Goal: Task Accomplishment & Management: Manage account settings

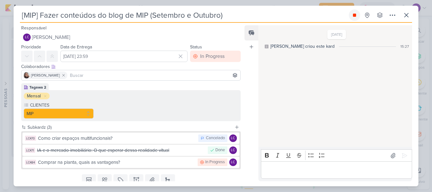
click at [351, 17] on button at bounding box center [353, 14] width 11 height 11
click at [410, 19] on button at bounding box center [405, 14] width 11 height 11
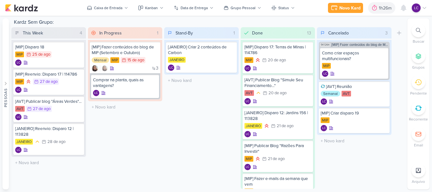
click at [425, 9] on icon at bounding box center [423, 7] width 5 height 5
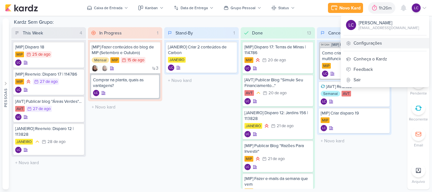
click at [377, 40] on link "Configurações" at bounding box center [385, 43] width 88 height 10
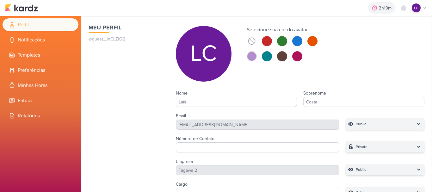
click at [253, 58] on icon at bounding box center [251, 56] width 5 height 5
click at [269, 56] on button at bounding box center [267, 56] width 10 height 10
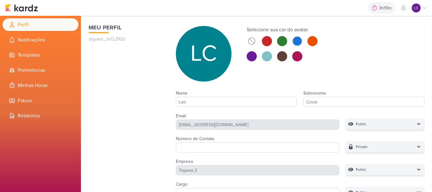
click at [299, 40] on button at bounding box center [297, 41] width 10 height 10
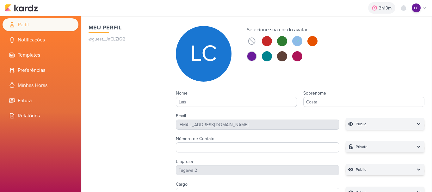
click at [252, 51] on button at bounding box center [251, 56] width 10 height 10
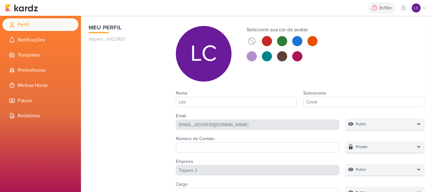
click at [291, 53] on div at bounding box center [281, 48] width 71 height 25
click at [292, 55] on button at bounding box center [297, 56] width 10 height 10
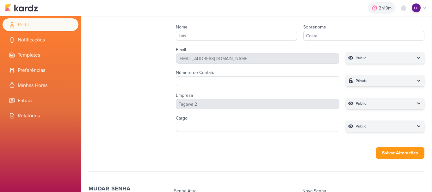
scroll to position [155, 0]
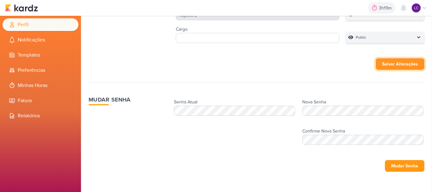
click at [386, 64] on button "Salvar Alterações" at bounding box center [399, 64] width 49 height 12
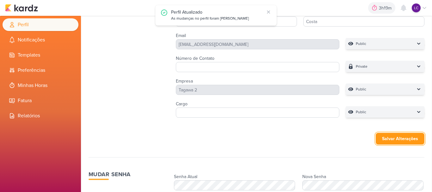
scroll to position [60, 0]
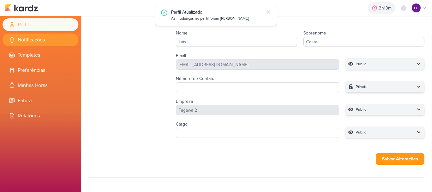
click at [42, 45] on li "Notificações" at bounding box center [41, 39] width 76 height 13
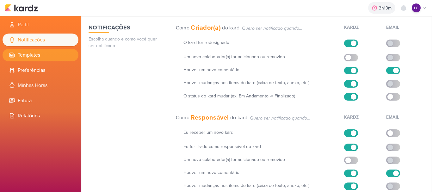
click at [42, 58] on li "Templates" at bounding box center [41, 55] width 76 height 13
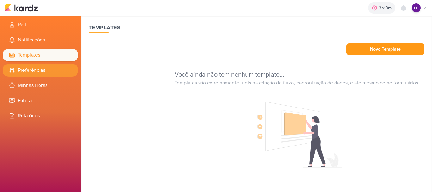
click at [40, 69] on li "Preferências" at bounding box center [41, 70] width 76 height 13
select select "pt-BR"
select select "America/Sao_Paulo"
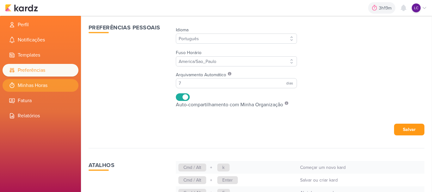
click at [40, 82] on li "Minhas Horas" at bounding box center [41, 85] width 76 height 13
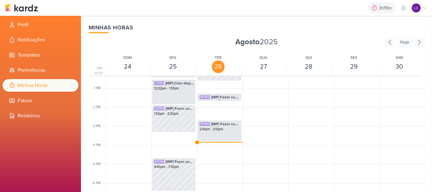
scroll to position [244, 0]
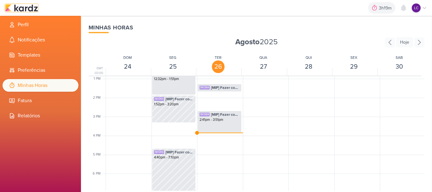
click at [33, 8] on img at bounding box center [21, 8] width 33 height 8
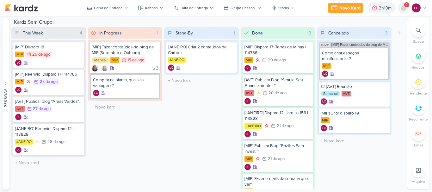
click at [406, 8] on icon at bounding box center [403, 8] width 8 height 8
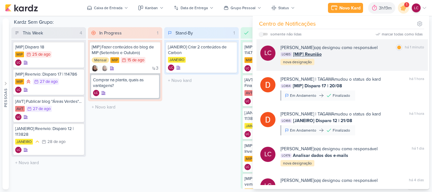
click at [293, 53] on span "[MIP] Reunião" at bounding box center [307, 54] width 28 height 7
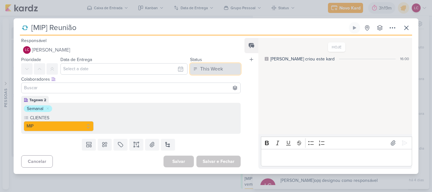
click at [207, 67] on div "This Week" at bounding box center [211, 69] width 23 height 8
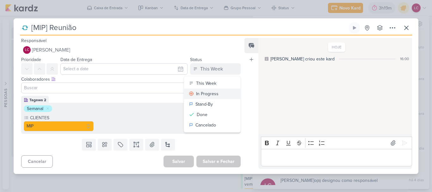
click at [206, 90] on div "In Progress" at bounding box center [207, 93] width 22 height 7
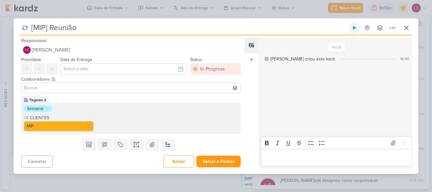
click at [356, 26] on icon at bounding box center [354, 27] width 5 height 5
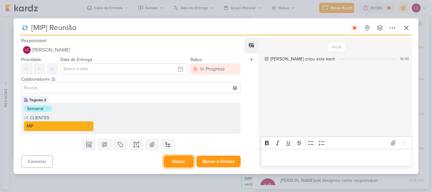
click at [185, 160] on button "Salvar" at bounding box center [178, 161] width 30 height 12
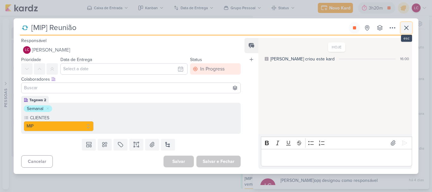
click at [406, 29] on icon at bounding box center [406, 28] width 8 height 8
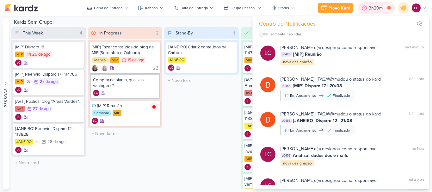
click at [381, 10] on div "3h20m" at bounding box center [376, 8] width 16 height 7
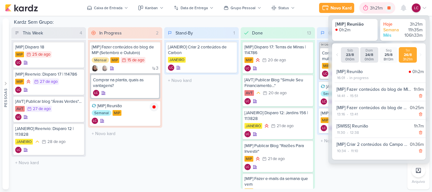
click at [381, 10] on div "3h21m" at bounding box center [377, 8] width 15 height 7
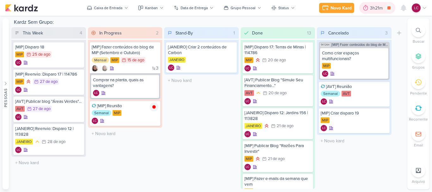
click at [381, 10] on div "3h21m" at bounding box center [377, 8] width 15 height 7
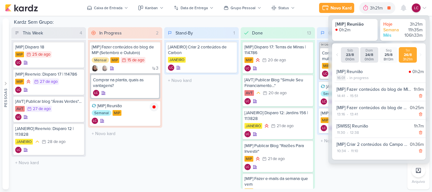
click at [342, 79] on div "16:01" at bounding box center [340, 78] width 9 height 6
select select "16"
click at [355, 88] on select "00 01 02 03 04 05 06 07 08 09 10 11 12 13 14 15 16 17 18 19 20 21 22 23 24 25 2…" at bounding box center [352, 86] width 9 height 8
select select "0"
click at [348, 82] on select "00 01 02 03 04 05 06 07 08 09 10 11 12 13 14 15 16 17 18 19 20 21 22 23 24 25 2…" at bounding box center [352, 86] width 9 height 8
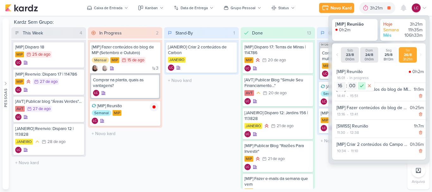
click at [361, 86] on icon at bounding box center [362, 86] width 8 height 8
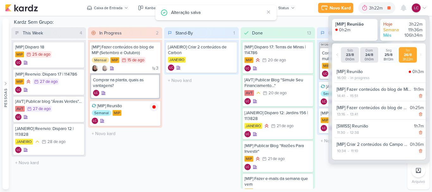
click at [226, 110] on div "Stand-By 1 Mover Para Esquerda Mover Para Direita Deletar [JANEIRO] Criar 2 con…" at bounding box center [201, 107] width 75 height 161
